Goal: Information Seeking & Learning: Learn about a topic

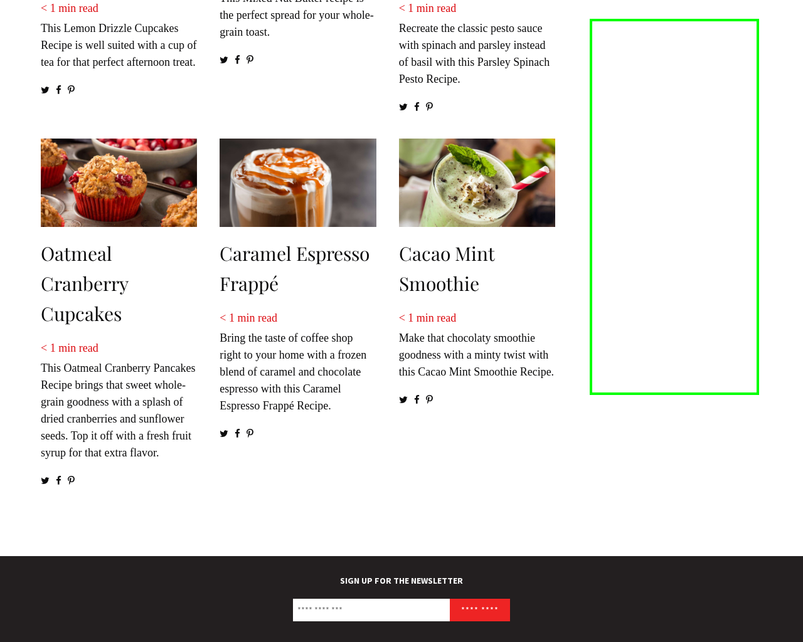
scroll to position [1591, 0]
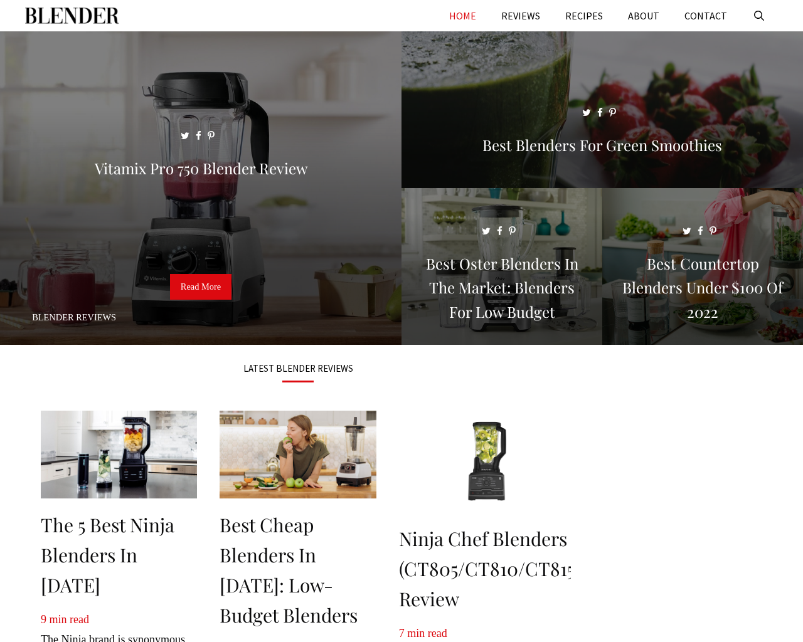
scroll to position [1603, 0]
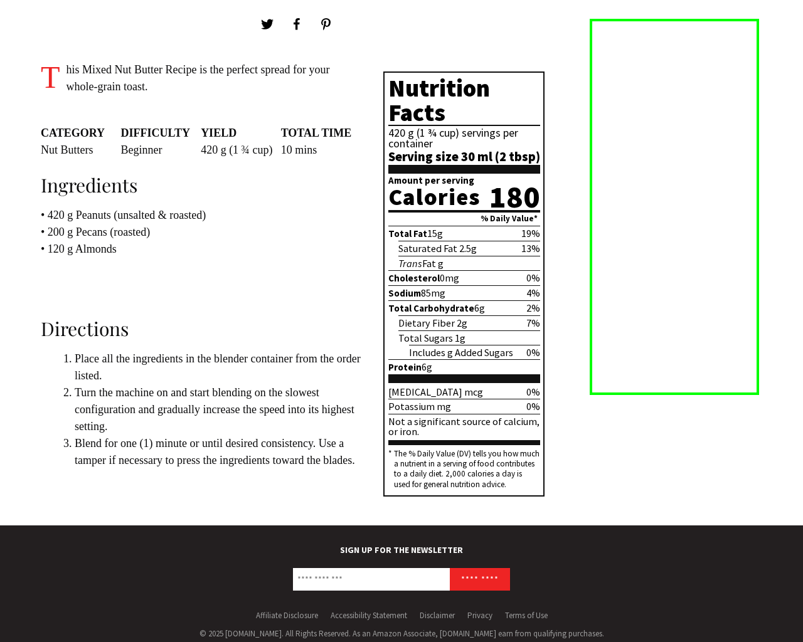
scroll to position [661, 0]
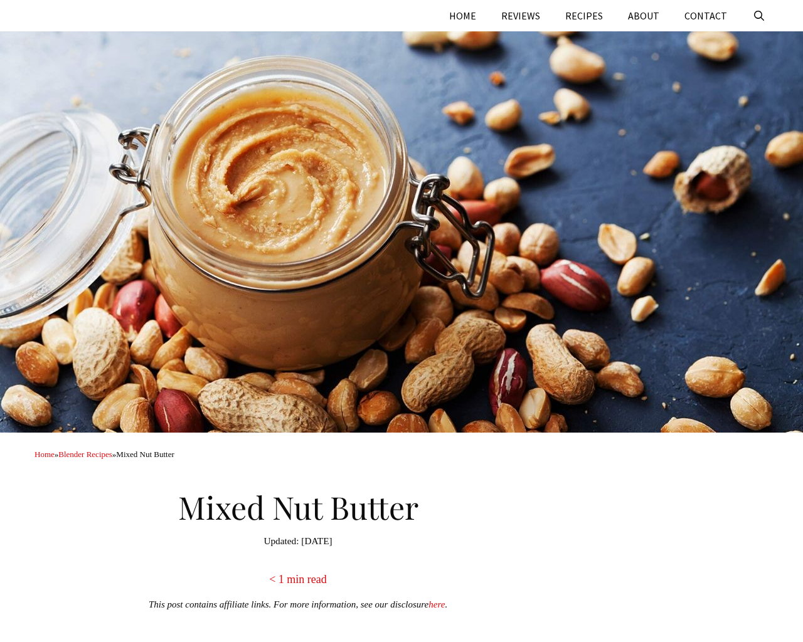
scroll to position [661, 0]
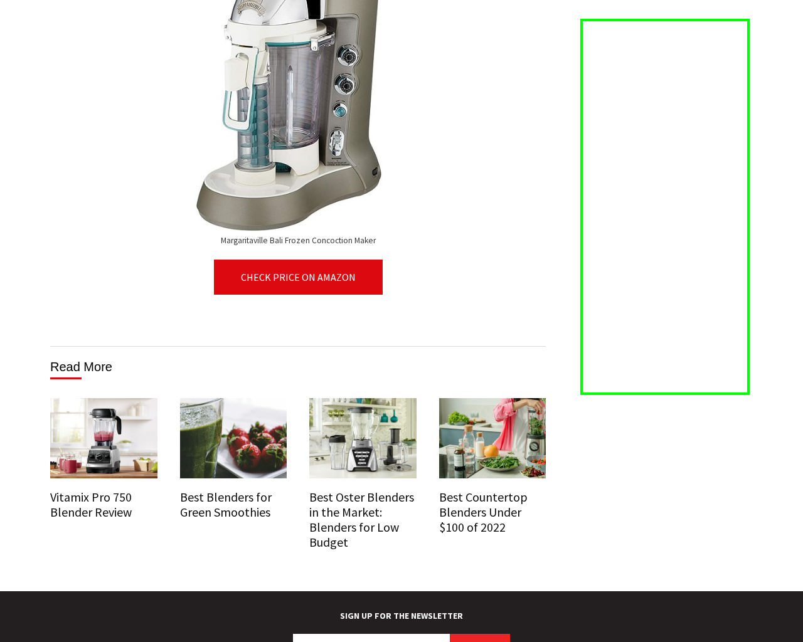
scroll to position [7881, 0]
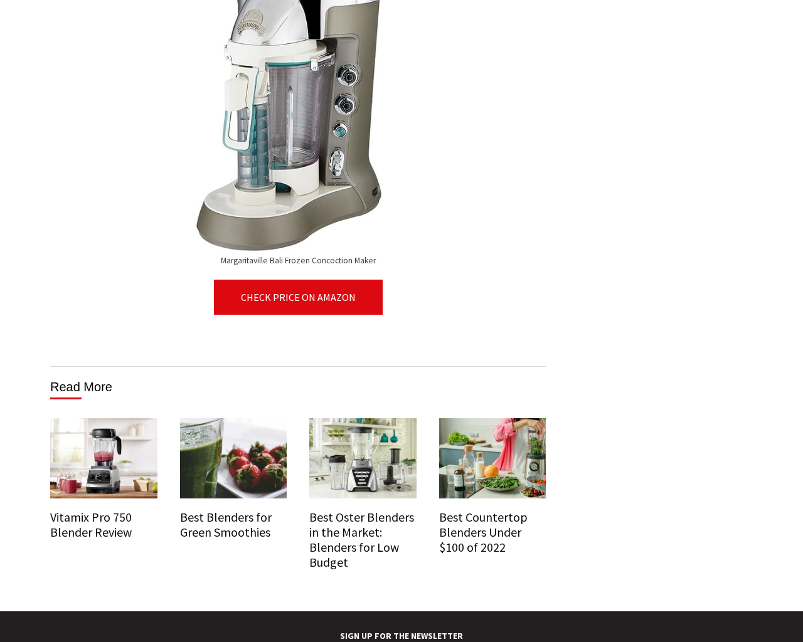
scroll to position [7993, 0]
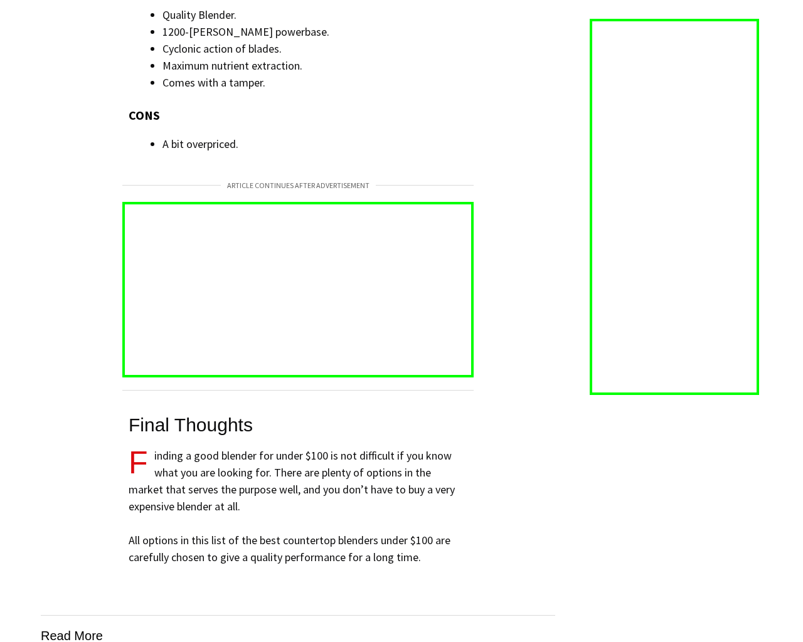
scroll to position [7509, 0]
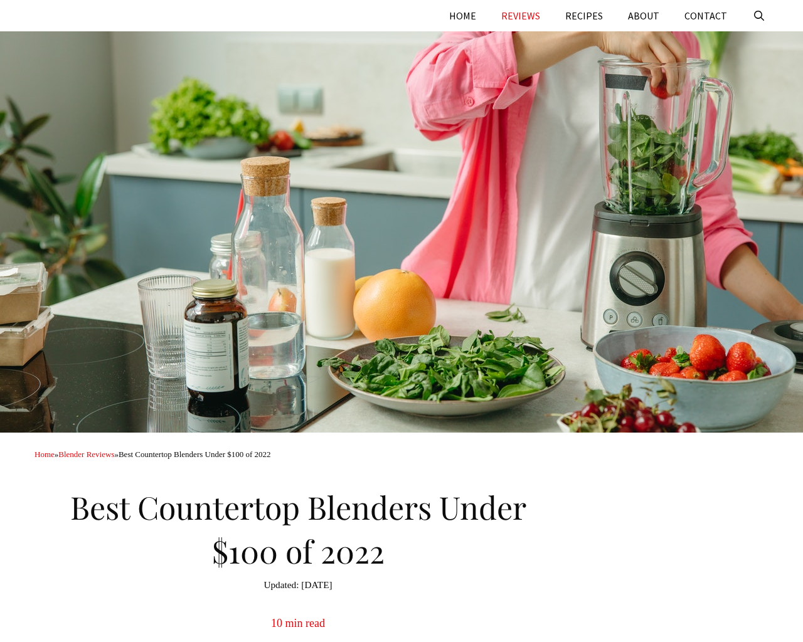
scroll to position [7509, 0]
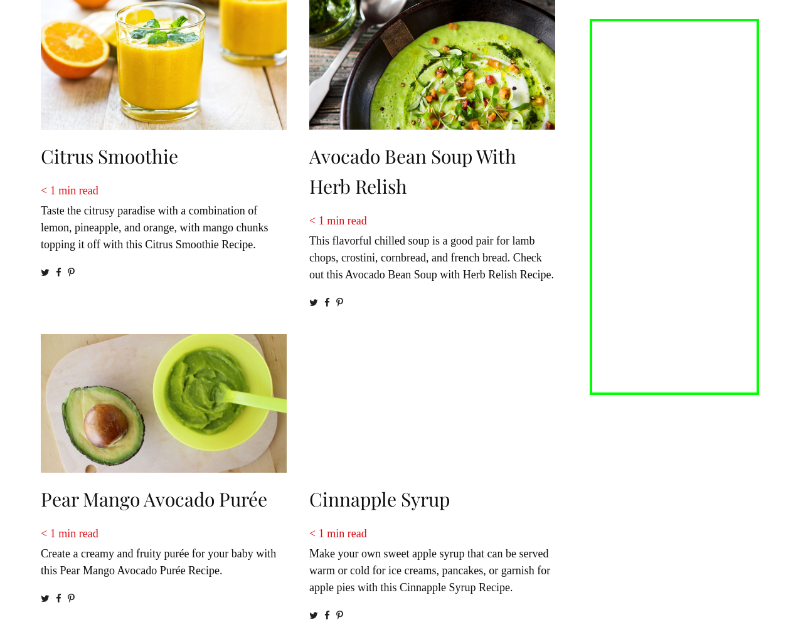
scroll to position [1466, 0]
